Goal: Navigation & Orientation: Understand site structure

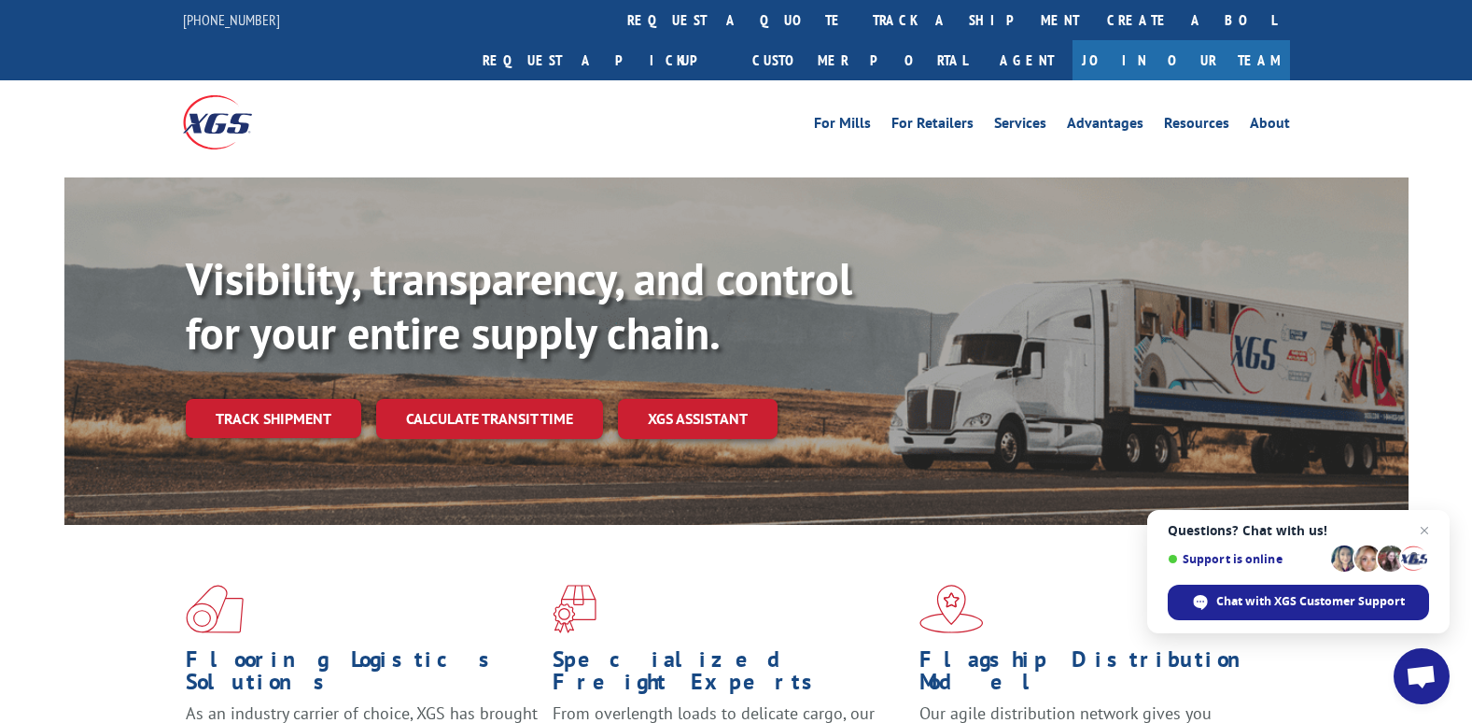
click at [1191, 80] on div "For [PERSON_NAME] For Retailers Services Advantages Resources About For [PERSON…" at bounding box center [736, 121] width 1107 height 83
click at [1266, 116] on link "About" at bounding box center [1270, 126] width 40 height 21
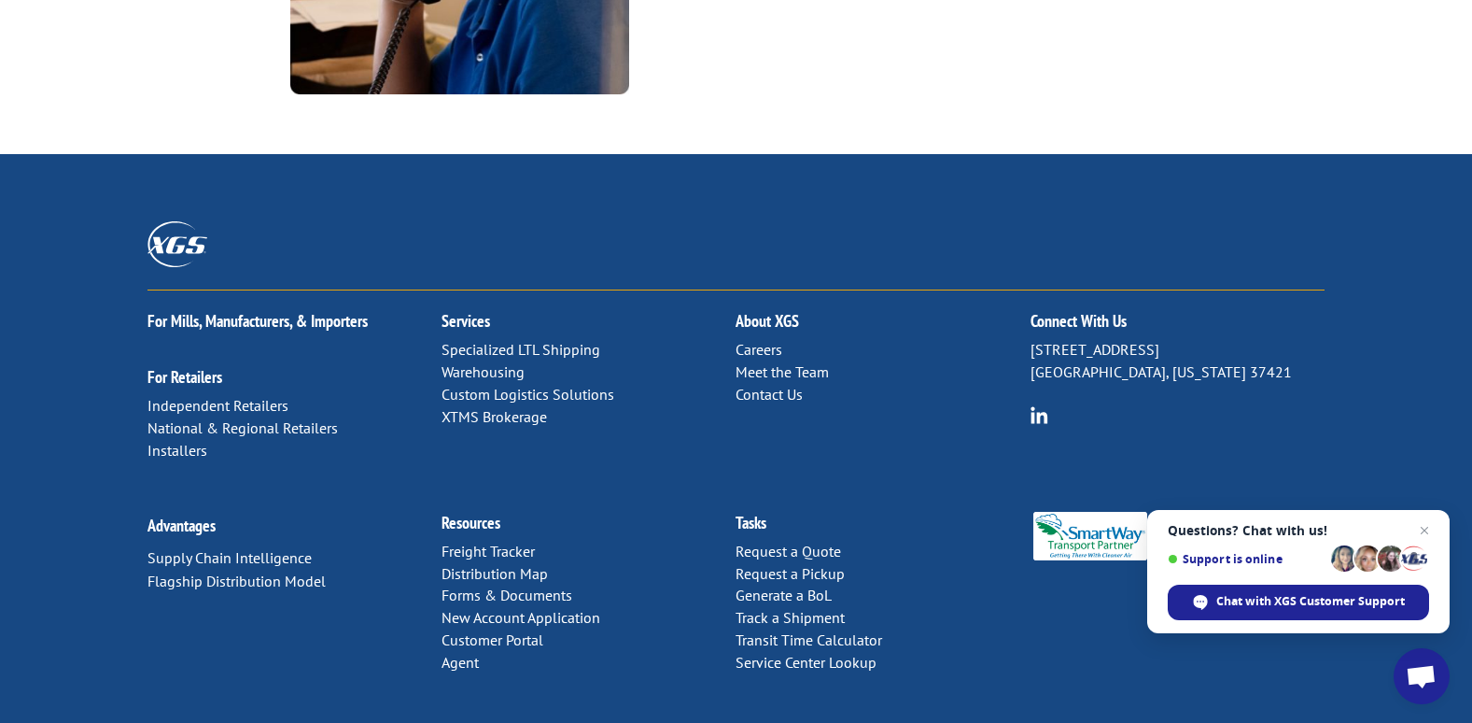
scroll to position [2532, 0]
click at [794, 384] on link "Contact Us" at bounding box center [769, 393] width 67 height 19
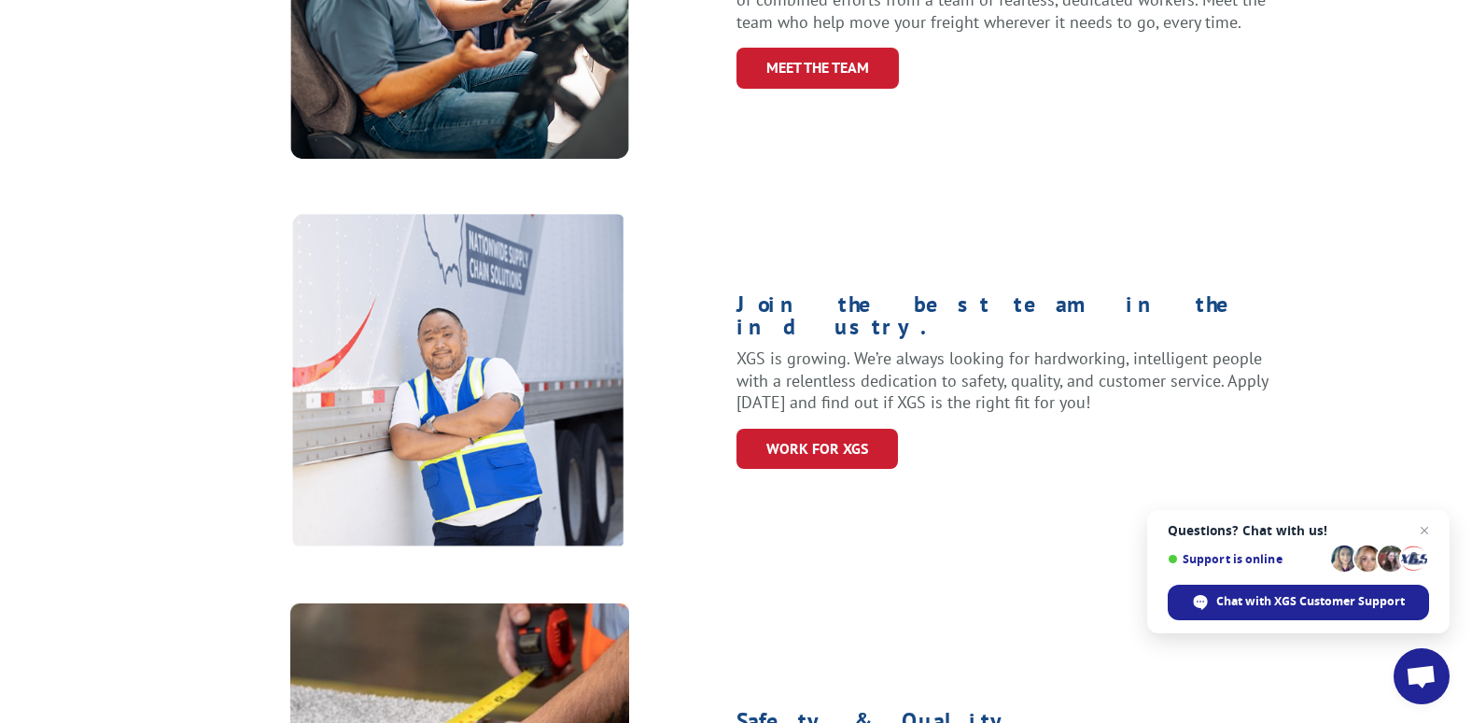
scroll to position [0, 0]
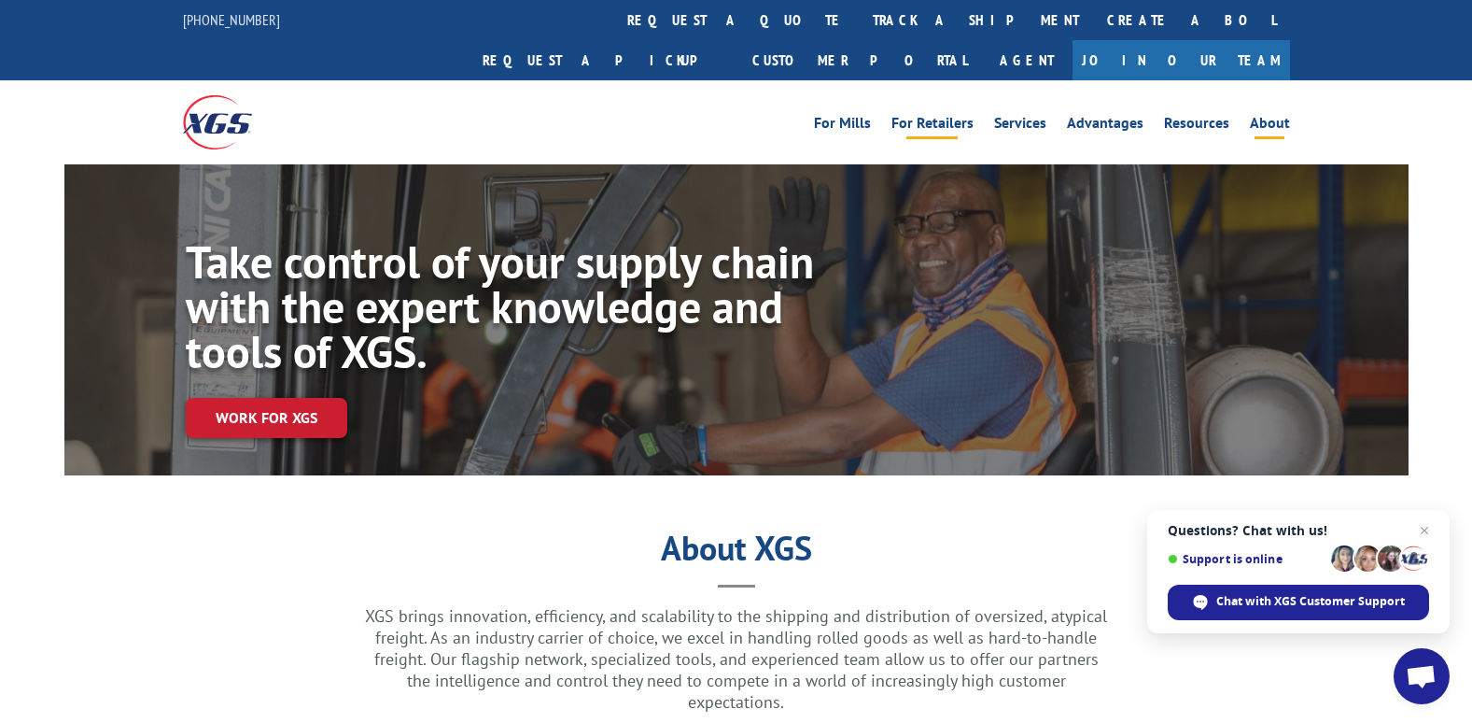
click at [931, 116] on link "For Retailers" at bounding box center [933, 126] width 82 height 21
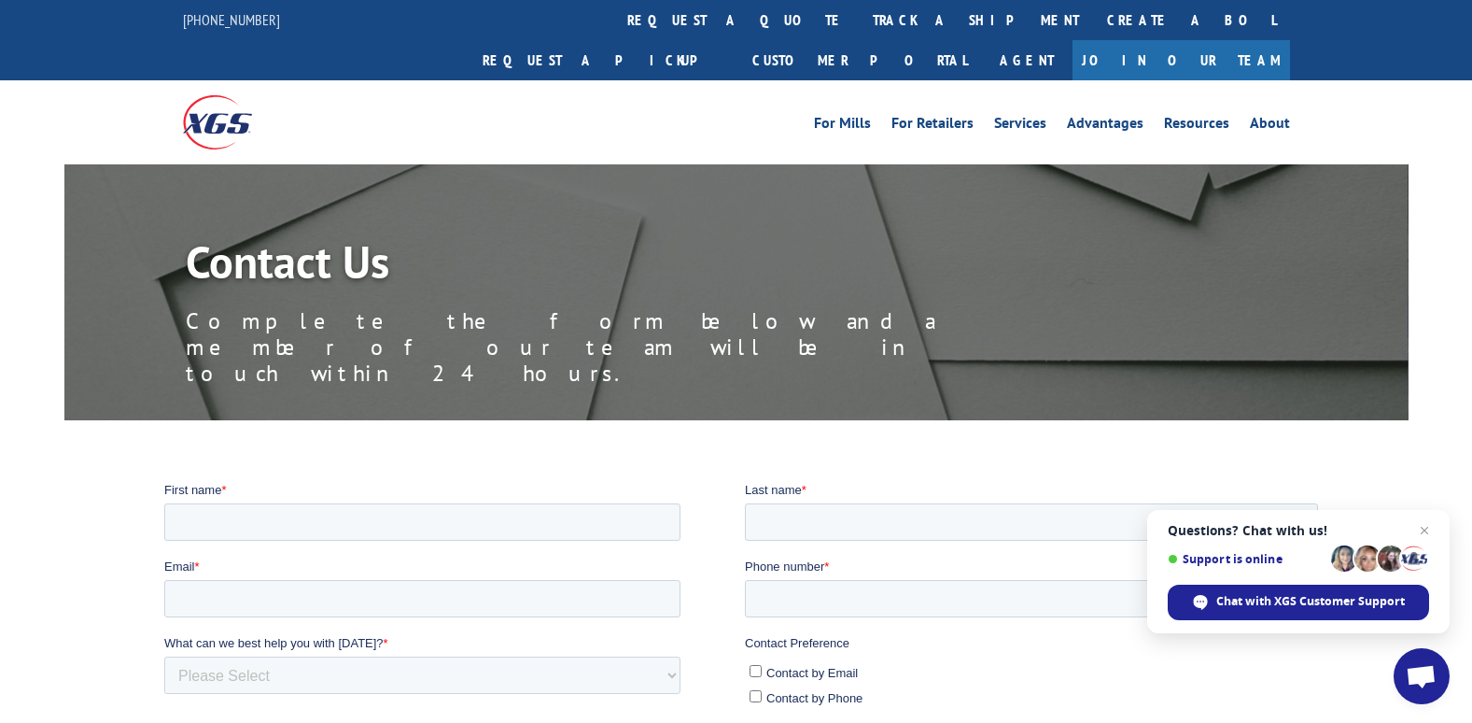
click at [598, 357] on div "Contact Us Complete the form below and a member of our team will be in touch wi…" at bounding box center [736, 603] width 1472 height 878
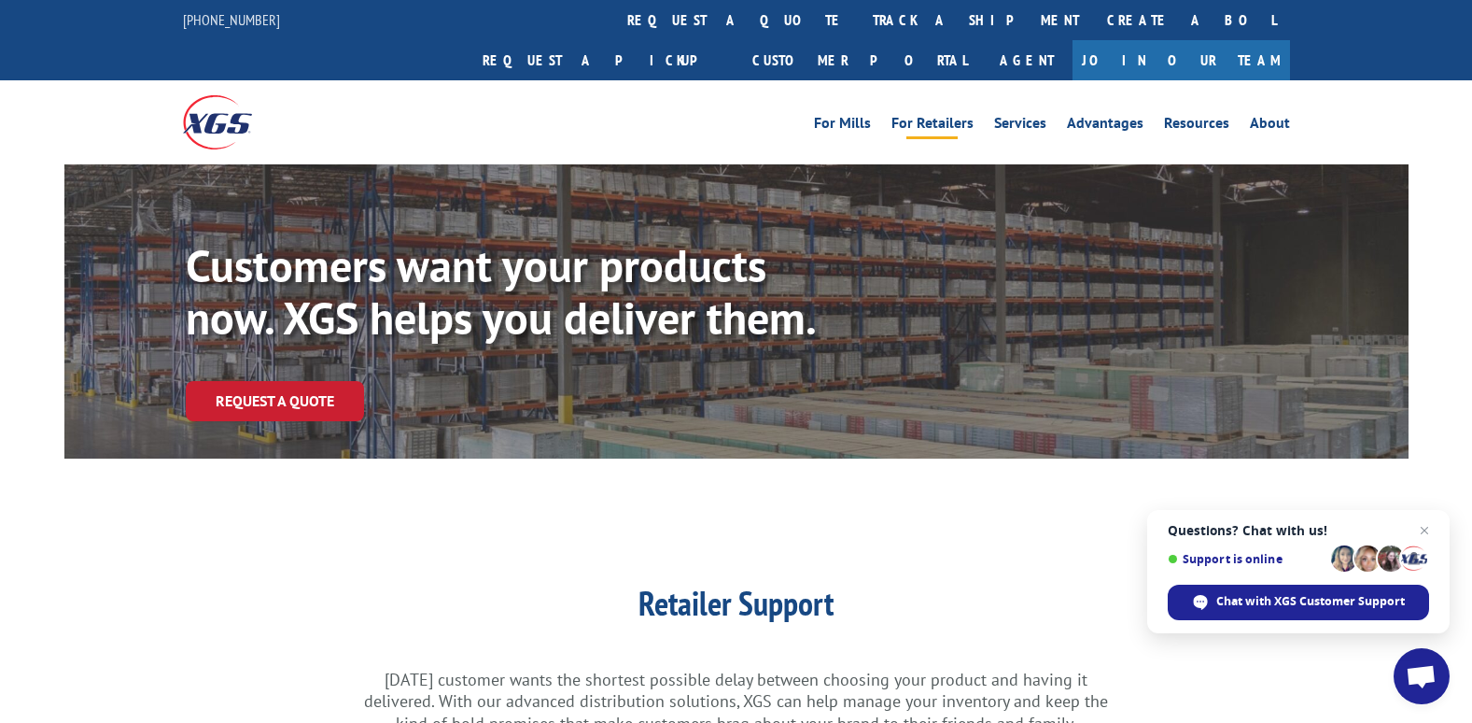
click at [220, 95] on img at bounding box center [217, 121] width 69 height 53
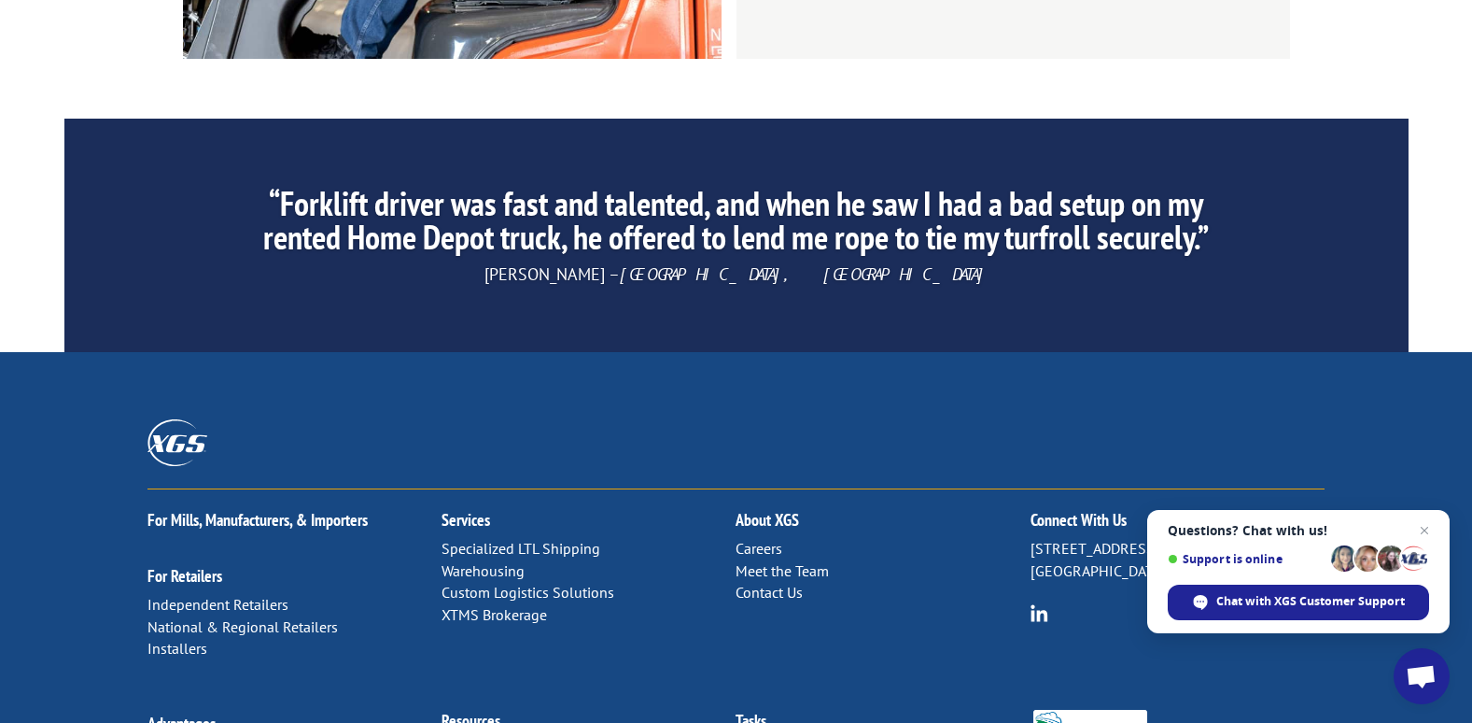
scroll to position [2973, 0]
